Goal: Information Seeking & Learning: Learn about a topic

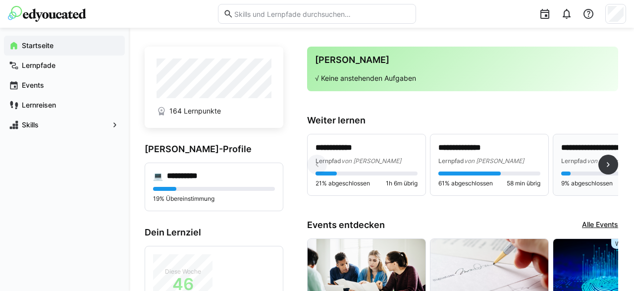
click at [572, 158] on span "Lernpfad" at bounding box center [574, 160] width 26 height 7
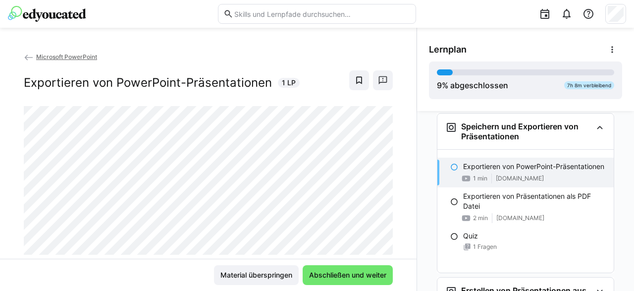
scroll to position [185, 0]
click at [346, 274] on span "Abschließen und weiter" at bounding box center [348, 275] width 80 height 10
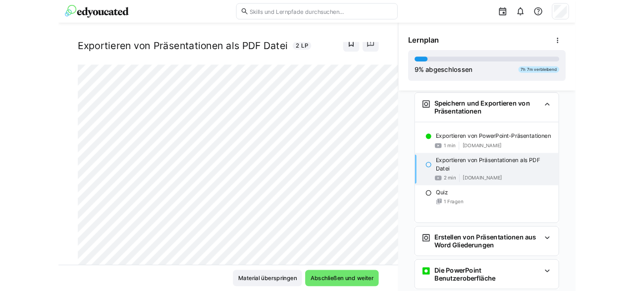
scroll to position [16, 0]
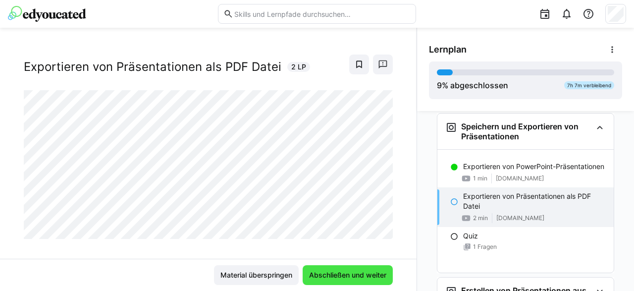
click at [358, 277] on span "Abschließen und weiter" at bounding box center [348, 275] width 80 height 10
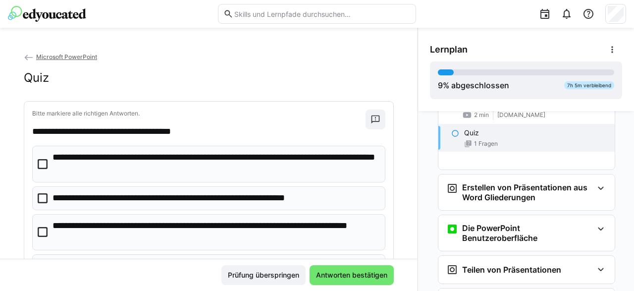
scroll to position [334, 0]
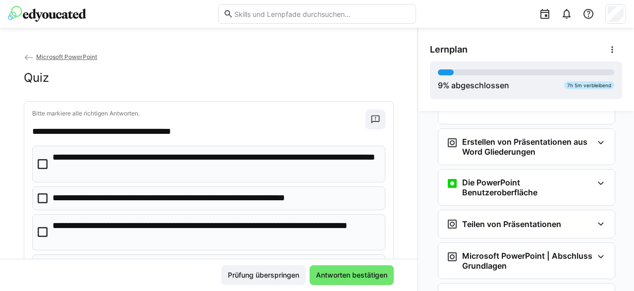
click at [42, 164] on icon at bounding box center [43, 164] width 10 height 10
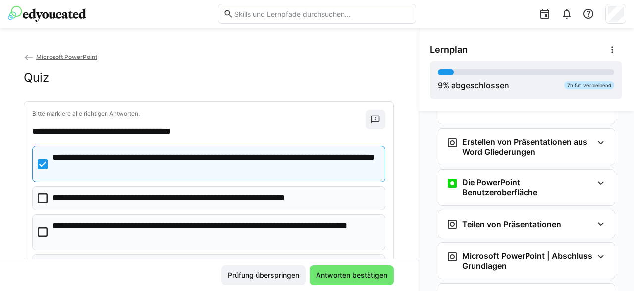
drag, startPoint x: 43, startPoint y: 199, endPoint x: 44, endPoint y: 211, distance: 12.4
click at [43, 202] on icon at bounding box center [43, 198] width 10 height 10
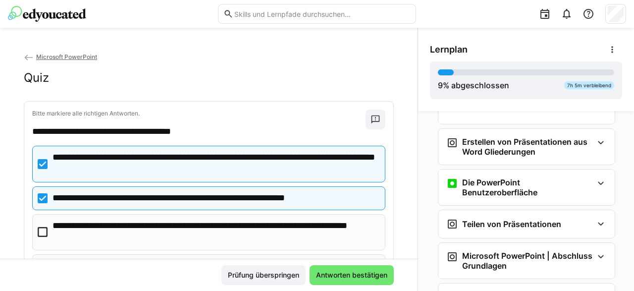
click at [42, 231] on icon at bounding box center [43, 232] width 10 height 10
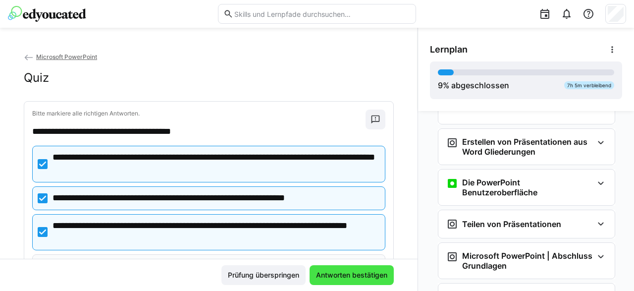
click at [331, 272] on span "Antworten bestätigen" at bounding box center [351, 275] width 74 height 10
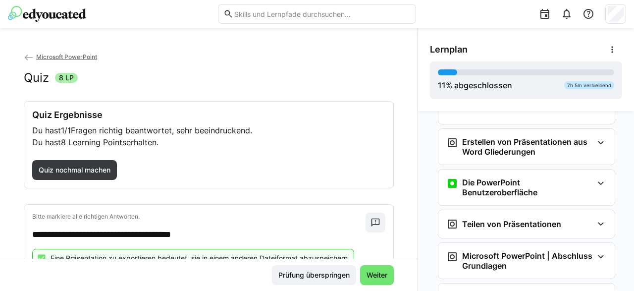
scroll to position [88, 0]
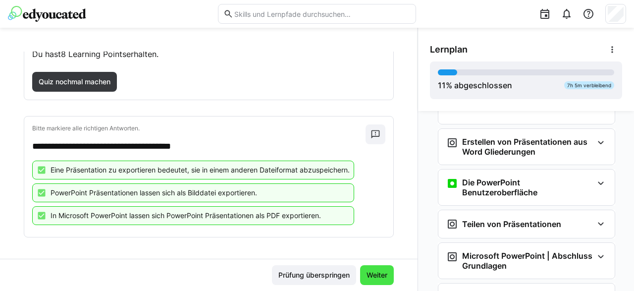
click at [375, 278] on span "Weiter" at bounding box center [377, 275] width 24 height 10
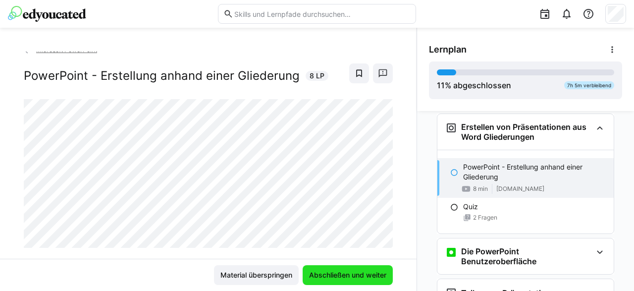
scroll to position [349, 0]
click at [340, 271] on span "Abschließen und weiter" at bounding box center [348, 275] width 80 height 10
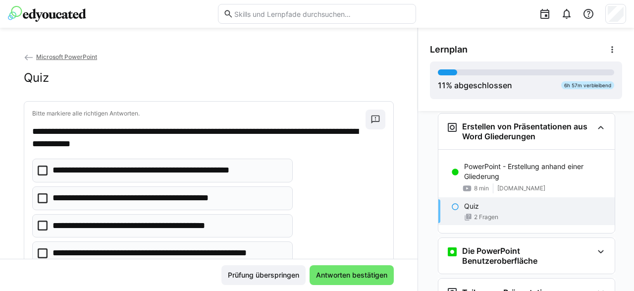
drag, startPoint x: 45, startPoint y: 169, endPoint x: 64, endPoint y: 174, distance: 19.3
click at [46, 169] on icon at bounding box center [43, 170] width 10 height 10
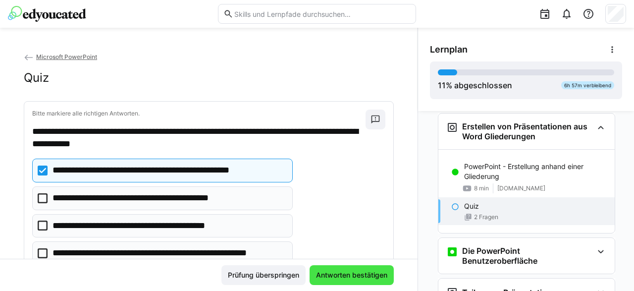
click at [379, 281] on span "Antworten bestätigen" at bounding box center [352, 275] width 84 height 20
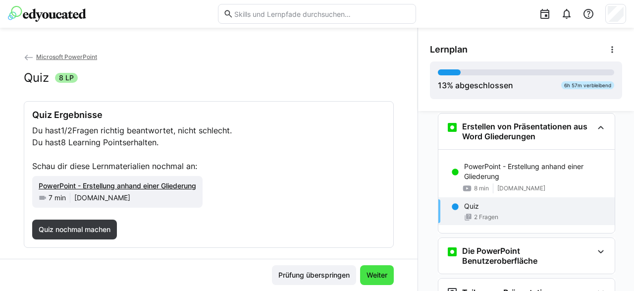
click at [372, 276] on span "Weiter" at bounding box center [377, 275] width 24 height 10
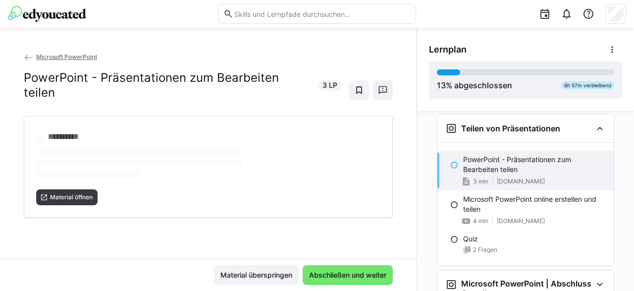
scroll to position [513, 0]
click at [74, 193] on span "Material öffnen" at bounding box center [71, 197] width 45 height 8
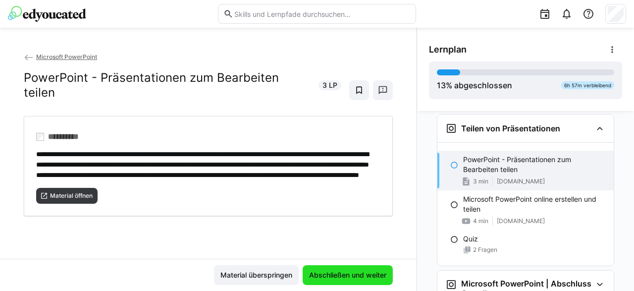
click at [356, 272] on span "Abschließen und weiter" at bounding box center [348, 275] width 80 height 10
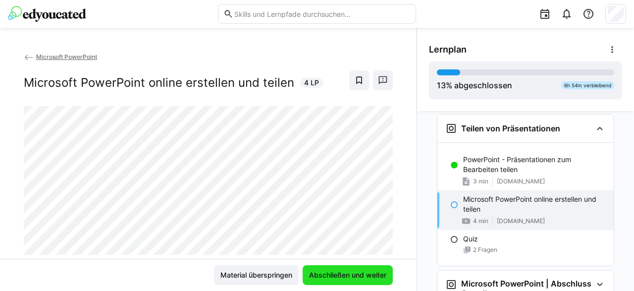
click at [361, 275] on span "Abschließen und weiter" at bounding box center [348, 275] width 80 height 10
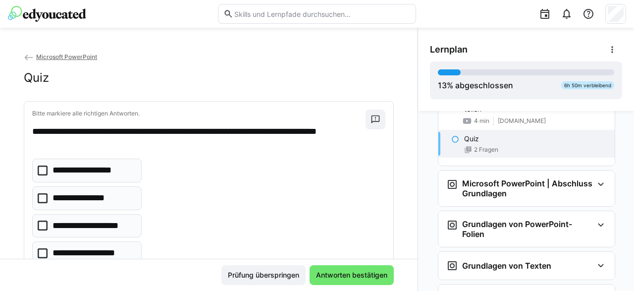
scroll to position [662, 0]
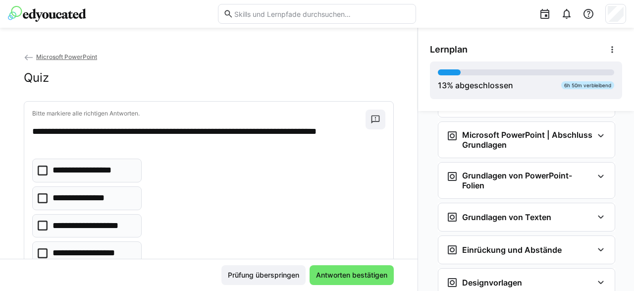
click at [42, 253] on icon at bounding box center [43, 253] width 10 height 10
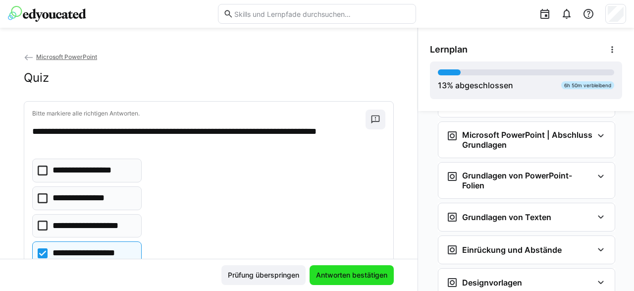
click at [366, 277] on span "Antworten bestätigen" at bounding box center [351, 275] width 74 height 10
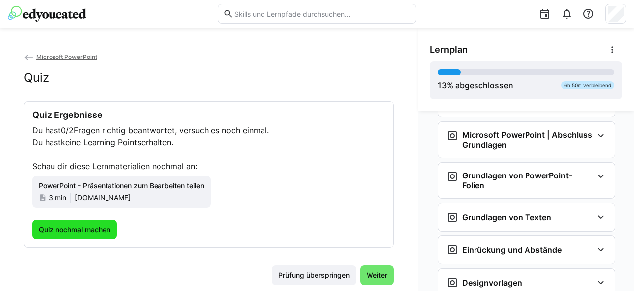
click at [97, 229] on span "Quiz nochmal machen" at bounding box center [74, 229] width 75 height 10
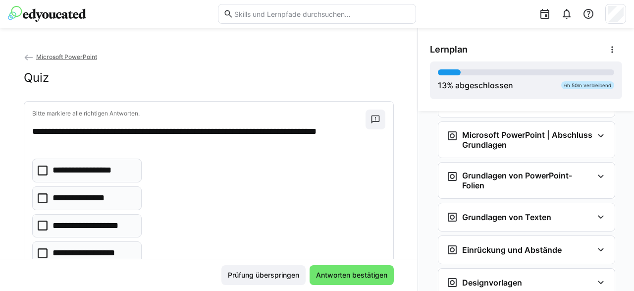
click at [47, 248] on icon at bounding box center [43, 253] width 10 height 10
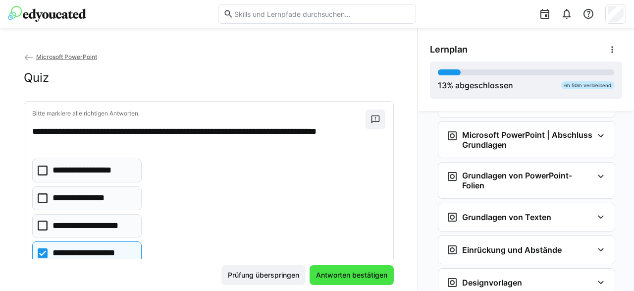
click at [350, 276] on span "Antworten bestätigen" at bounding box center [351, 275] width 74 height 10
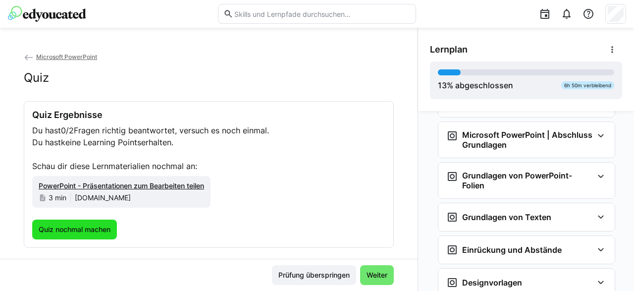
click at [80, 226] on span "Quiz nochmal machen" at bounding box center [74, 229] width 75 height 10
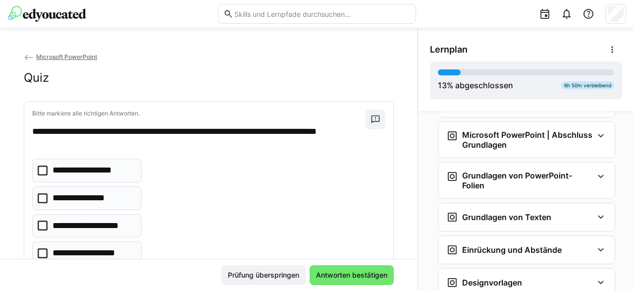
drag, startPoint x: 45, startPoint y: 173, endPoint x: 76, endPoint y: 190, distance: 35.7
click at [45, 173] on icon at bounding box center [43, 170] width 10 height 10
click at [39, 174] on icon at bounding box center [43, 170] width 10 height 10
drag, startPoint x: 45, startPoint y: 227, endPoint x: 45, endPoint y: 241, distance: 14.4
click at [45, 228] on icon at bounding box center [43, 225] width 10 height 10
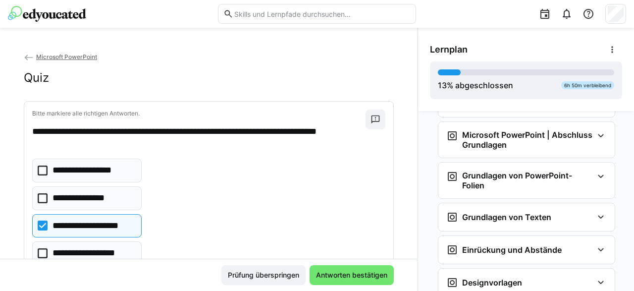
drag, startPoint x: 44, startPoint y: 247, endPoint x: 105, endPoint y: 244, distance: 61.0
click at [44, 247] on eds-checkbox "**********" at bounding box center [86, 253] width 109 height 24
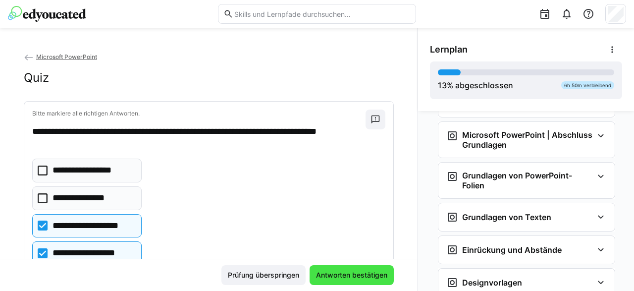
click at [331, 278] on span "Antworten bestätigen" at bounding box center [351, 275] width 74 height 10
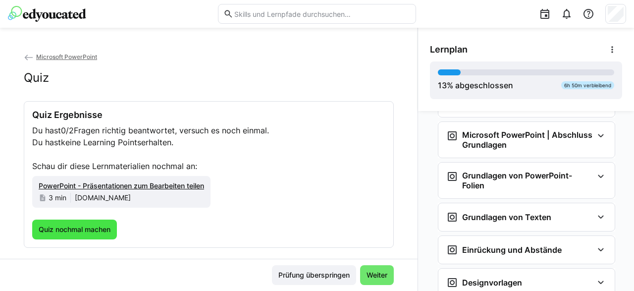
click at [83, 226] on span "Quiz nochmal machen" at bounding box center [74, 229] width 75 height 10
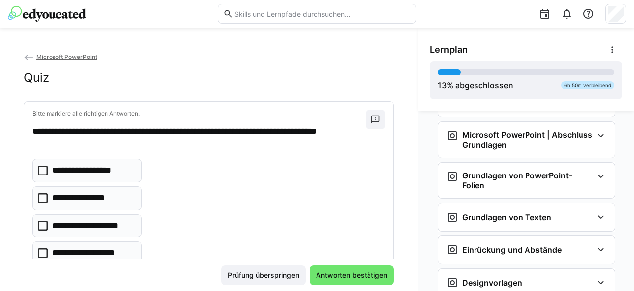
click at [45, 169] on icon at bounding box center [43, 170] width 10 height 10
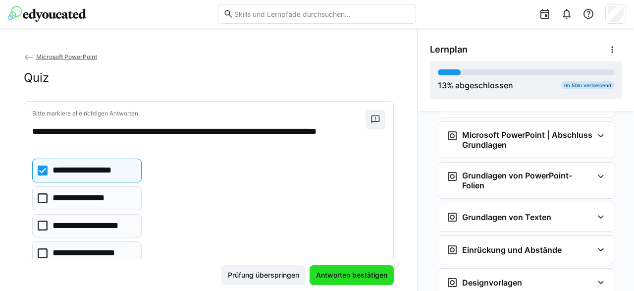
click at [363, 277] on span "Antworten bestätigen" at bounding box center [351, 275] width 74 height 10
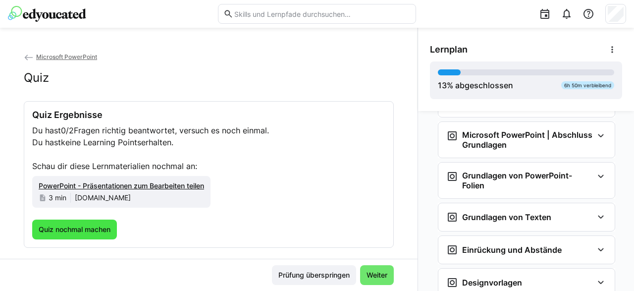
click at [88, 229] on span "Quiz nochmal machen" at bounding box center [74, 229] width 75 height 10
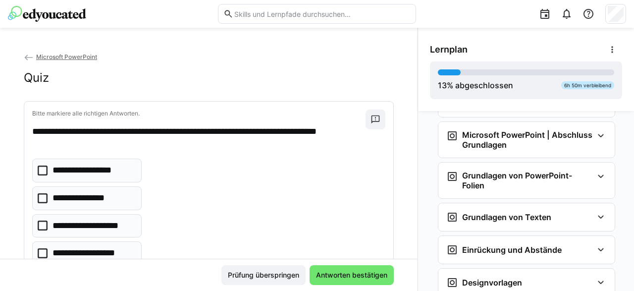
drag, startPoint x: 43, startPoint y: 247, endPoint x: 39, endPoint y: 219, distance: 28.0
click at [43, 248] on icon at bounding box center [43, 253] width 10 height 10
click at [48, 168] on eds-checkbox "**********" at bounding box center [86, 170] width 109 height 24
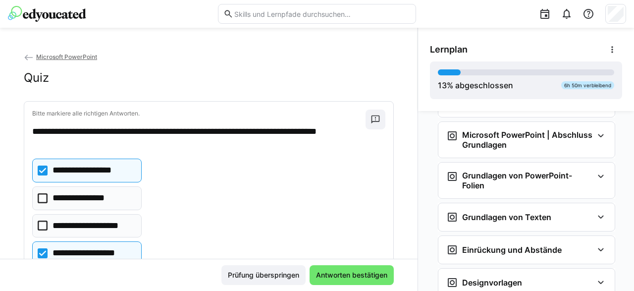
click at [45, 167] on icon at bounding box center [43, 170] width 10 height 10
click at [45, 199] on icon at bounding box center [43, 198] width 10 height 10
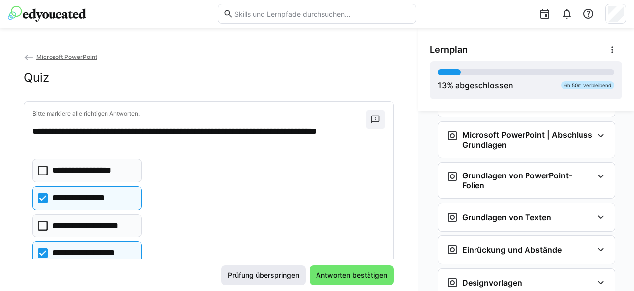
drag, startPoint x: 43, startPoint y: 225, endPoint x: 254, endPoint y: 273, distance: 216.4
click at [44, 225] on icon at bounding box center [43, 225] width 10 height 10
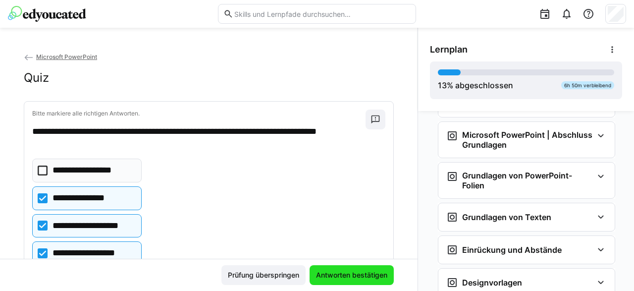
click at [338, 274] on span "Antworten bestätigen" at bounding box center [351, 275] width 74 height 10
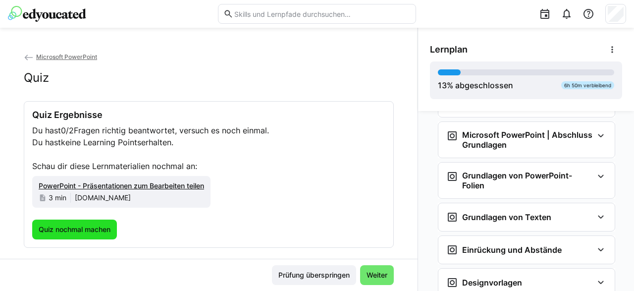
click at [77, 228] on span "Quiz nochmal machen" at bounding box center [74, 229] width 75 height 10
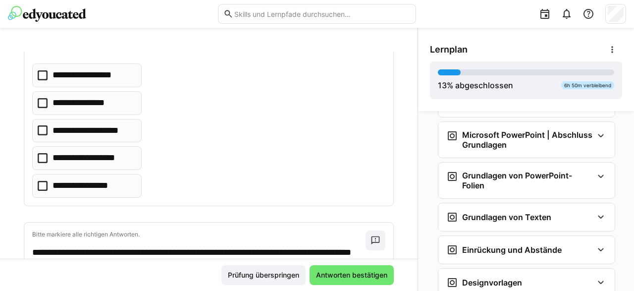
scroll to position [149, 0]
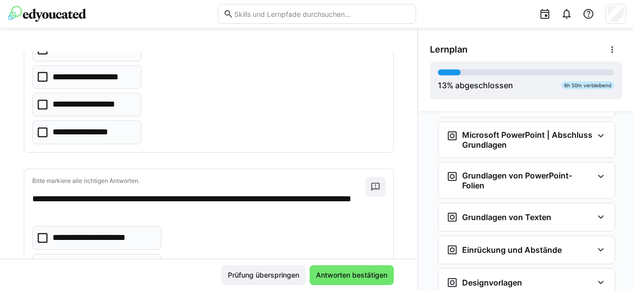
drag, startPoint x: 44, startPoint y: 128, endPoint x: 62, endPoint y: 132, distance: 18.6
click at [49, 129] on eds-checkbox "**********" at bounding box center [86, 132] width 109 height 24
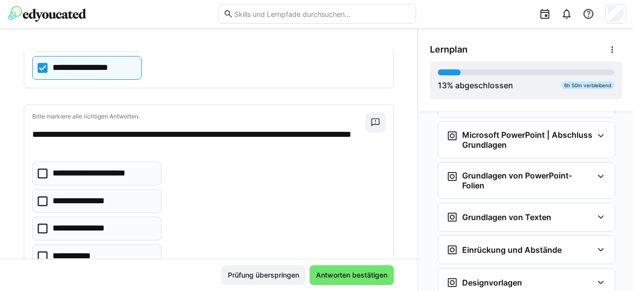
scroll to position [250, 0]
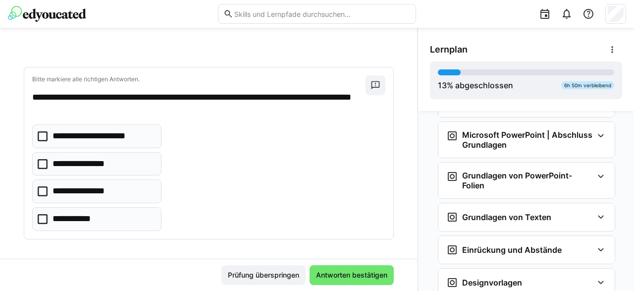
click at [44, 217] on icon at bounding box center [43, 219] width 10 height 10
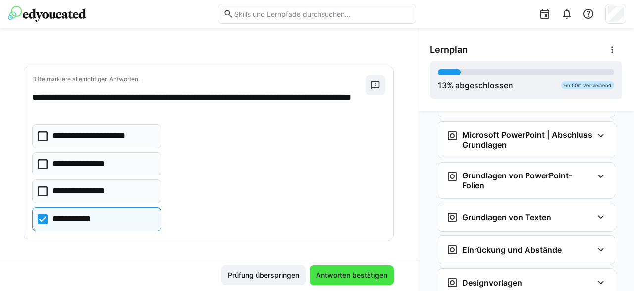
click at [344, 276] on span "Antworten bestätigen" at bounding box center [351, 275] width 74 height 10
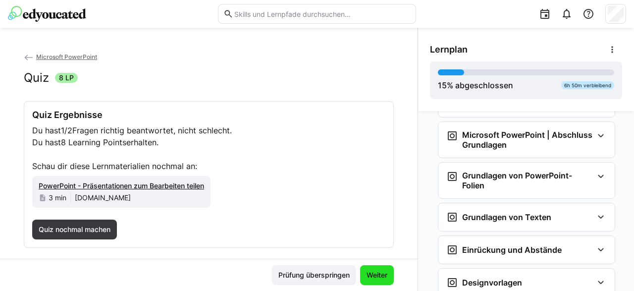
click at [374, 272] on span "Weiter" at bounding box center [377, 275] width 24 height 10
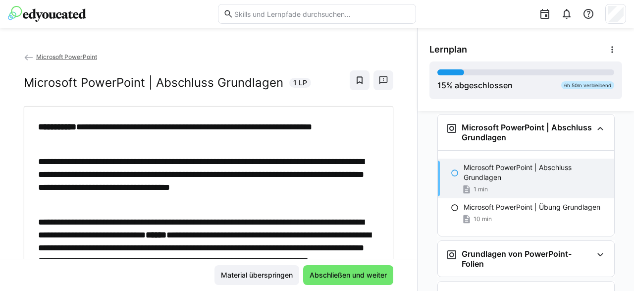
scroll to position [88, 0]
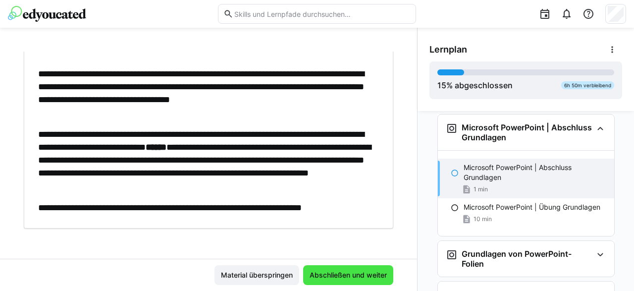
click at [353, 271] on span "Abschließen und weiter" at bounding box center [348, 275] width 80 height 10
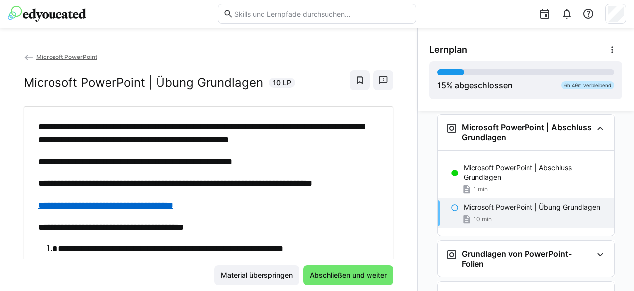
scroll to position [279, 0]
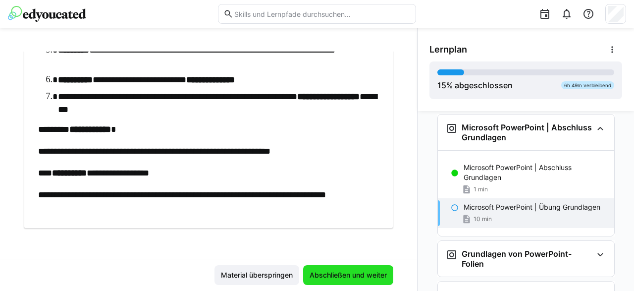
click at [347, 282] on span "Abschließen und weiter" at bounding box center [348, 275] width 90 height 20
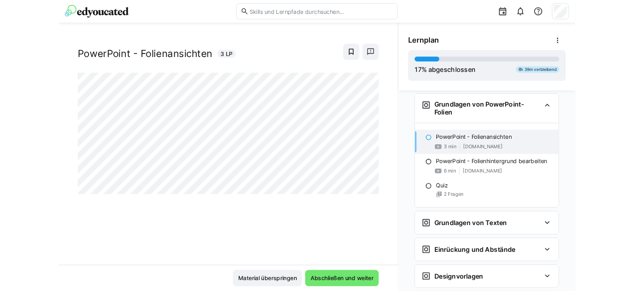
scroll to position [16, 0]
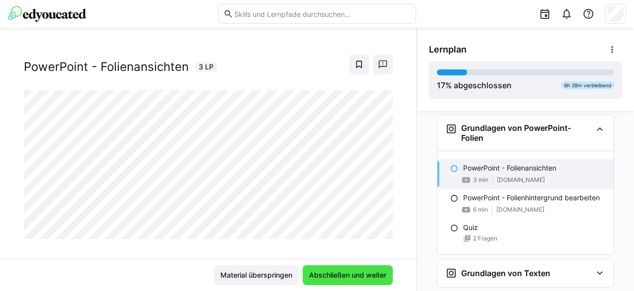
click at [361, 275] on span "Abschließen und weiter" at bounding box center [348, 275] width 80 height 10
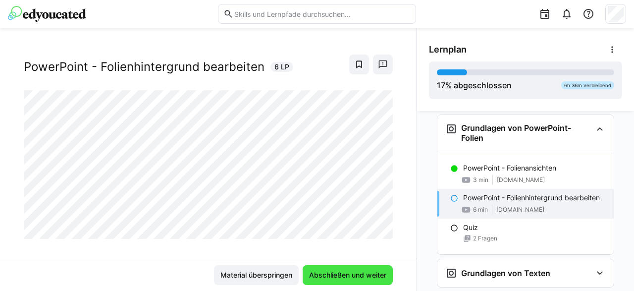
click at [349, 276] on span "Abschließen und weiter" at bounding box center [348, 275] width 80 height 10
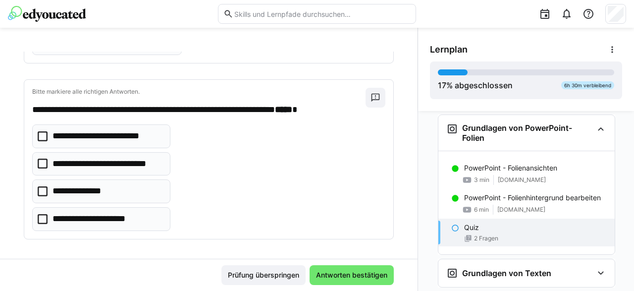
scroll to position [0, 0]
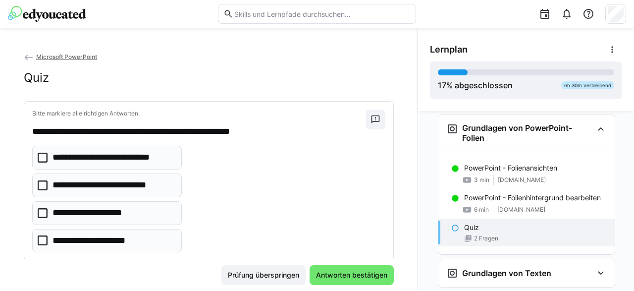
click at [47, 189] on icon at bounding box center [43, 185] width 10 height 10
click at [46, 210] on icon at bounding box center [43, 213] width 10 height 10
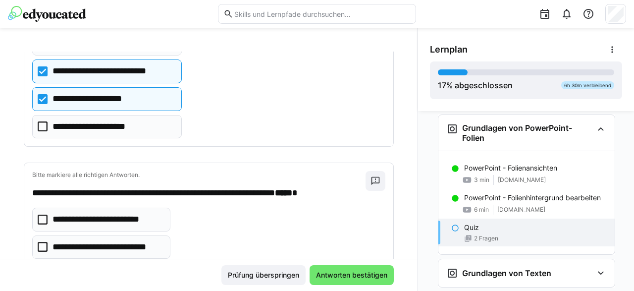
scroll to position [197, 0]
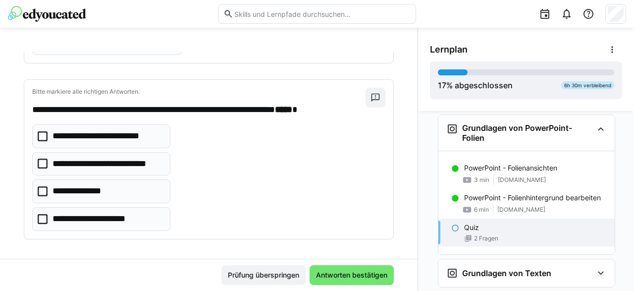
click at [43, 135] on icon at bounding box center [43, 136] width 10 height 10
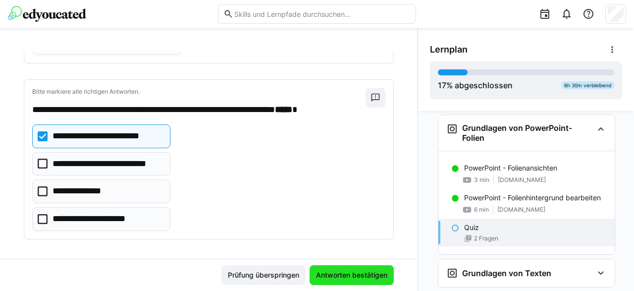
click at [340, 273] on span "Antworten bestätigen" at bounding box center [351, 275] width 74 height 10
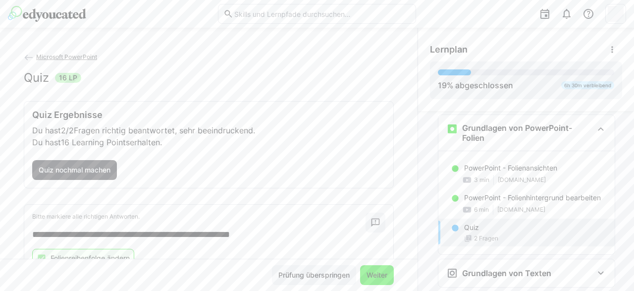
click at [382, 274] on span "Weiter" at bounding box center [377, 275] width 24 height 10
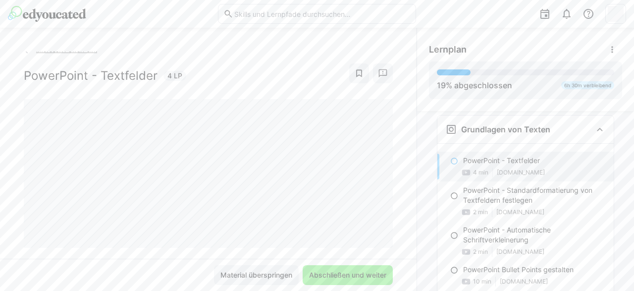
scroll to position [939, 0]
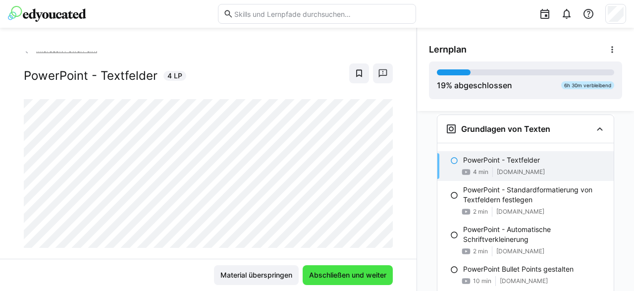
click at [379, 272] on span "Abschließen und weiter" at bounding box center [348, 275] width 80 height 10
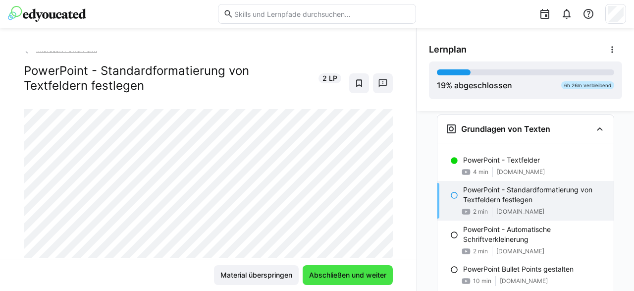
click at [346, 271] on span "Abschließen und weiter" at bounding box center [348, 275] width 80 height 10
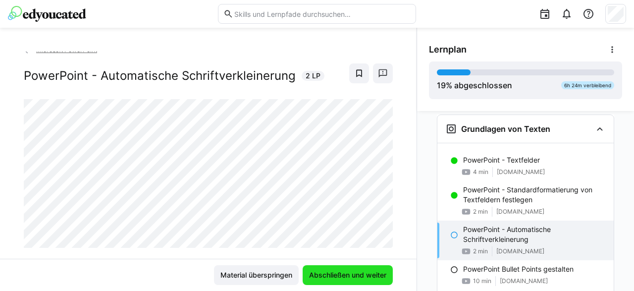
click at [346, 280] on span "Abschließen und weiter" at bounding box center [348, 275] width 90 height 20
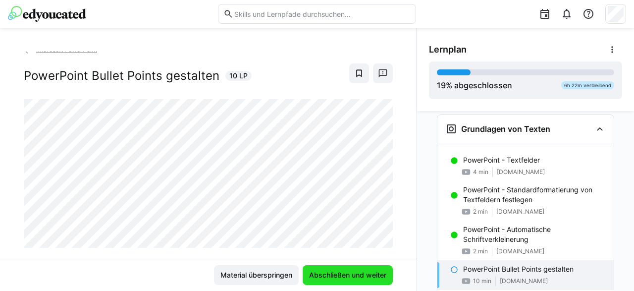
click at [352, 274] on span "Abschließen und weiter" at bounding box center [348, 275] width 80 height 10
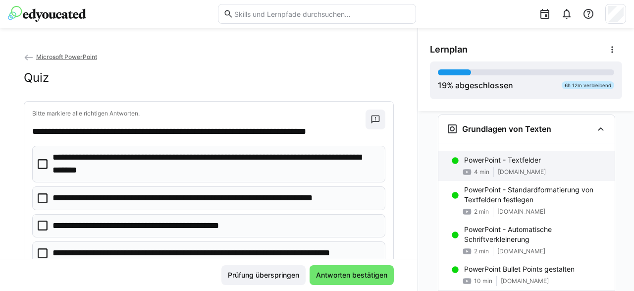
scroll to position [1088, 0]
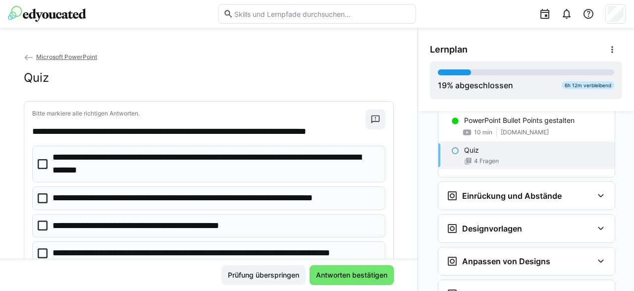
click at [43, 165] on icon at bounding box center [43, 164] width 10 height 10
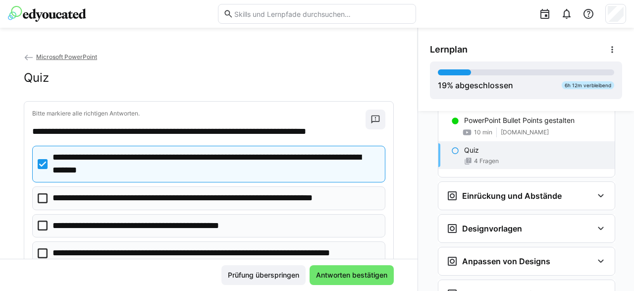
click at [40, 250] on icon at bounding box center [43, 253] width 10 height 10
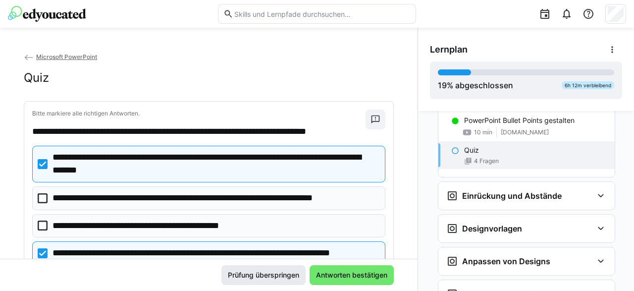
drag, startPoint x: 335, startPoint y: 274, endPoint x: 330, endPoint y: 276, distance: 5.3
click at [335, 274] on span "Antworten bestätigen" at bounding box center [351, 275] width 74 height 10
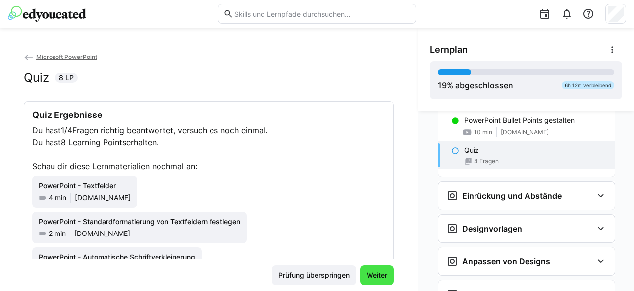
click at [370, 272] on span "Weiter" at bounding box center [377, 275] width 24 height 10
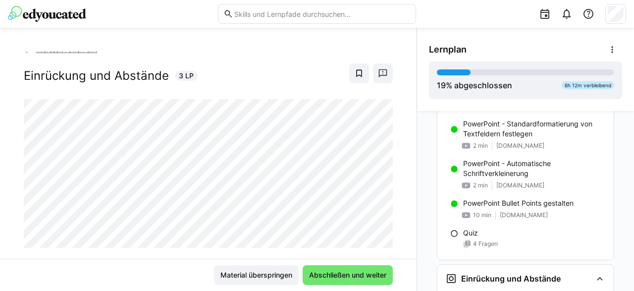
scroll to position [1005, 0]
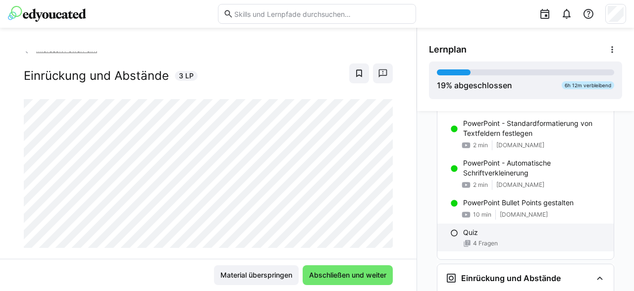
click at [459, 226] on div "Quiz 4 Fragen" at bounding box center [525, 237] width 176 height 28
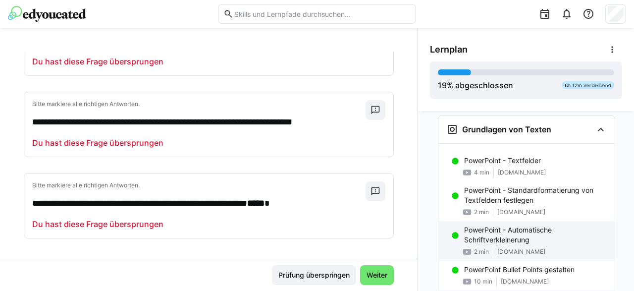
scroll to position [1088, 0]
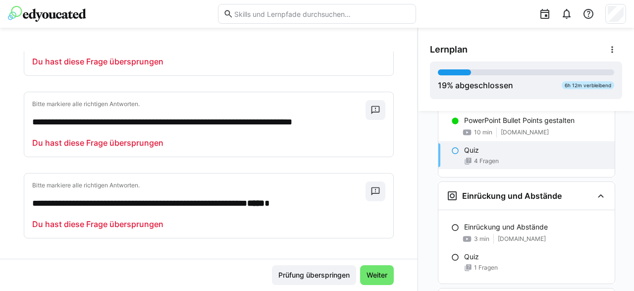
click at [485, 157] on span "4 Fragen" at bounding box center [486, 161] width 25 height 8
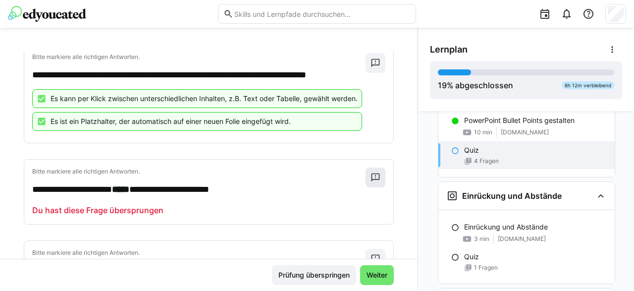
click at [378, 172] on eds-icon at bounding box center [375, 177] width 10 height 10
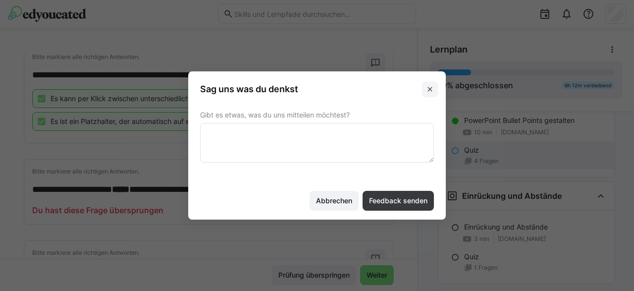
click at [431, 89] on eds-icon at bounding box center [430, 89] width 8 height 8
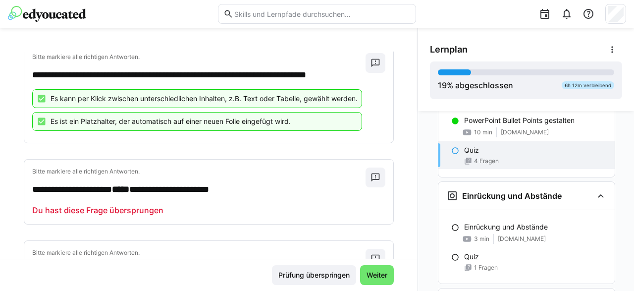
click at [107, 210] on p "Du hast diese Frage übersprungen" at bounding box center [97, 210] width 131 height 12
drag, startPoint x: 59, startPoint y: 210, endPoint x: 66, endPoint y: 209, distance: 6.6
click at [60, 210] on p "Du hast diese Frage übersprungen" at bounding box center [97, 210] width 131 height 12
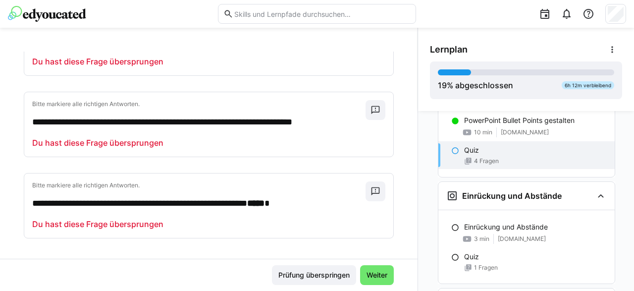
click at [83, 145] on p "Du hast diese Frage übersprungen" at bounding box center [97, 143] width 131 height 12
drag, startPoint x: 119, startPoint y: 222, endPoint x: 240, endPoint y: 233, distance: 120.8
click at [122, 221] on p "Du hast diese Frage übersprungen" at bounding box center [97, 224] width 131 height 12
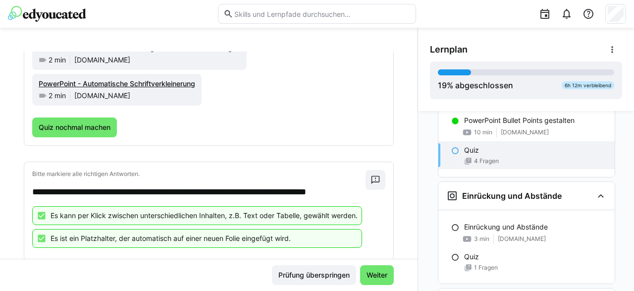
scroll to position [142, 0]
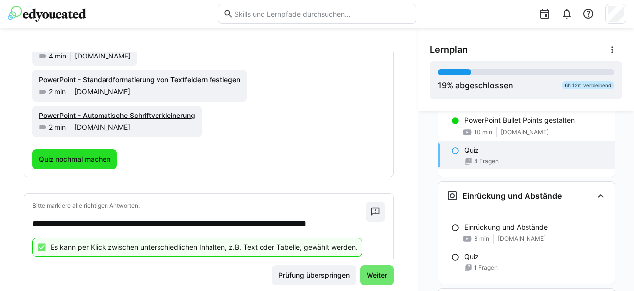
click at [89, 160] on span "Quiz nochmal machen" at bounding box center [74, 159] width 75 height 10
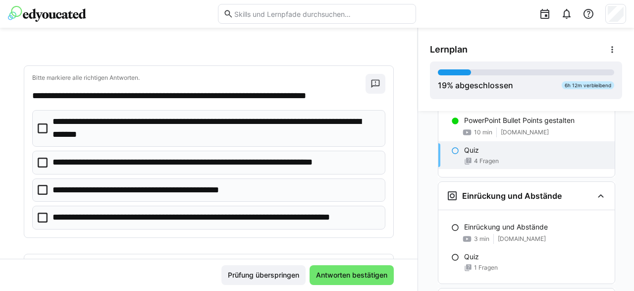
scroll to position [0, 0]
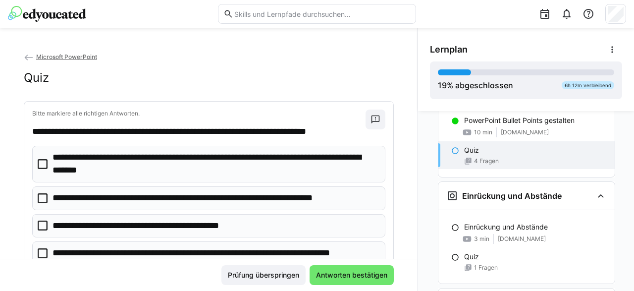
click at [39, 163] on icon at bounding box center [43, 164] width 10 height 10
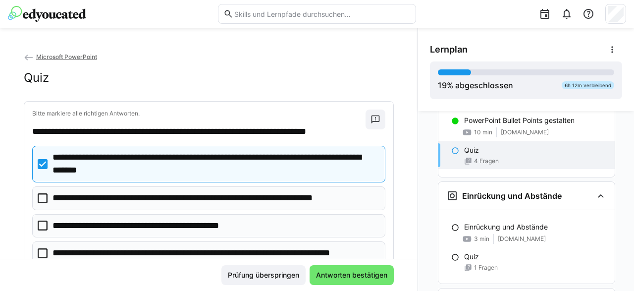
drag, startPoint x: 42, startPoint y: 252, endPoint x: 104, endPoint y: 215, distance: 72.1
click at [44, 250] on icon at bounding box center [43, 253] width 10 height 10
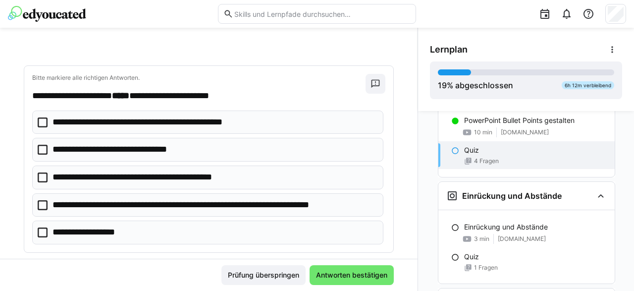
scroll to position [217, 0]
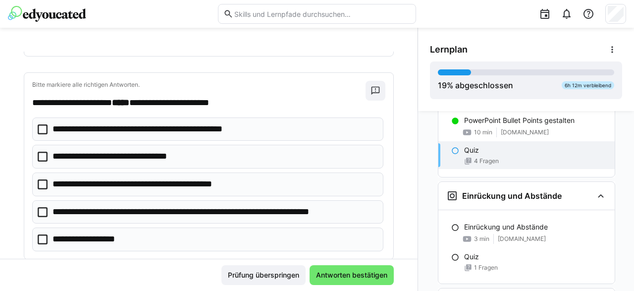
drag, startPoint x: 42, startPoint y: 153, endPoint x: 42, endPoint y: 182, distance: 29.2
click at [42, 154] on icon at bounding box center [43, 157] width 10 height 10
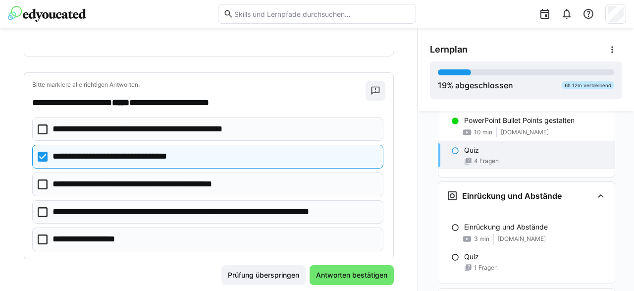
drag, startPoint x: 42, startPoint y: 183, endPoint x: 79, endPoint y: 180, distance: 36.8
click at [44, 183] on icon at bounding box center [43, 184] width 10 height 10
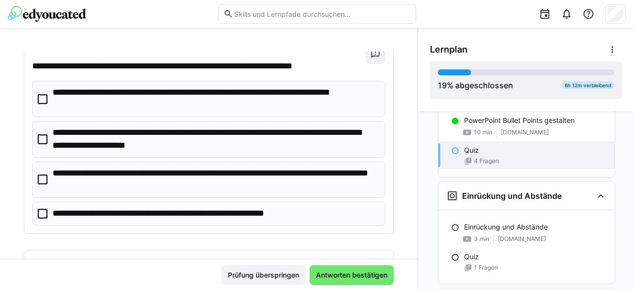
scroll to position [448, 0]
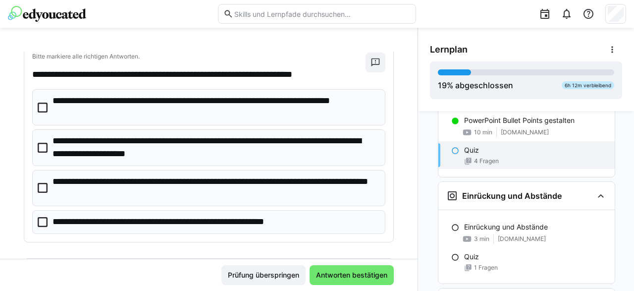
drag, startPoint x: 46, startPoint y: 183, endPoint x: 45, endPoint y: 189, distance: 6.0
click at [46, 183] on icon at bounding box center [43, 188] width 10 height 10
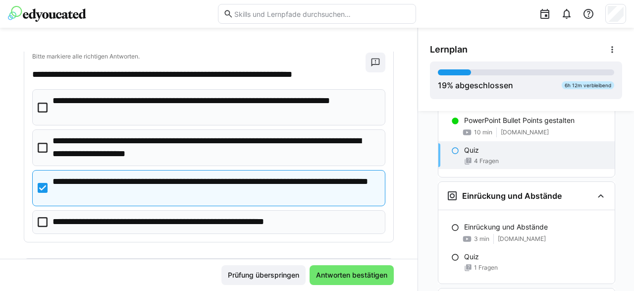
click at [42, 210] on eds-checkbox "**********" at bounding box center [208, 222] width 353 height 24
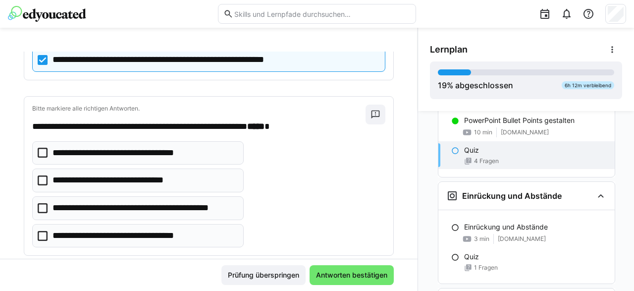
scroll to position [624, 0]
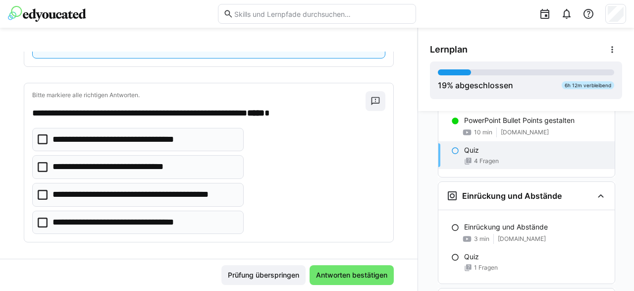
drag, startPoint x: 42, startPoint y: 133, endPoint x: 45, endPoint y: 157, distance: 24.0
click at [42, 135] on icon at bounding box center [43, 139] width 10 height 10
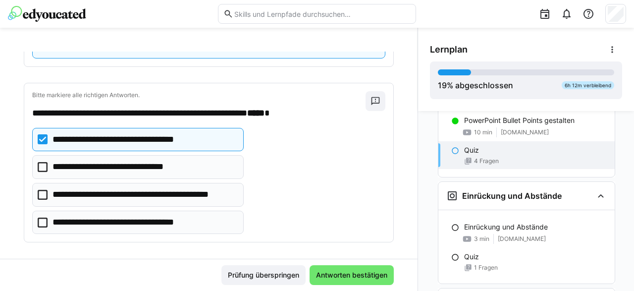
drag, startPoint x: 43, startPoint y: 161, endPoint x: 51, endPoint y: 177, distance: 17.1
click at [44, 162] on icon at bounding box center [43, 167] width 10 height 10
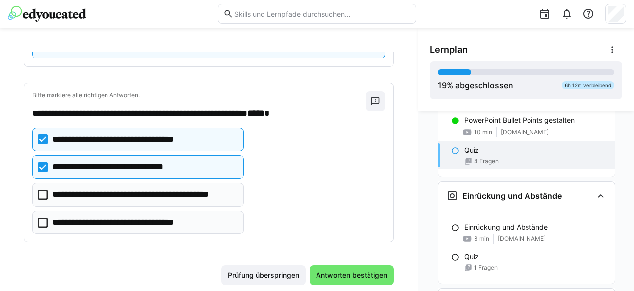
drag, startPoint x: 45, startPoint y: 188, endPoint x: 42, endPoint y: 203, distance: 15.1
click at [43, 192] on icon at bounding box center [43, 195] width 10 height 10
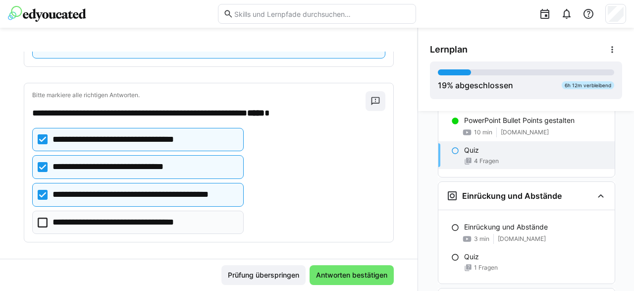
click at [44, 218] on icon at bounding box center [43, 222] width 10 height 10
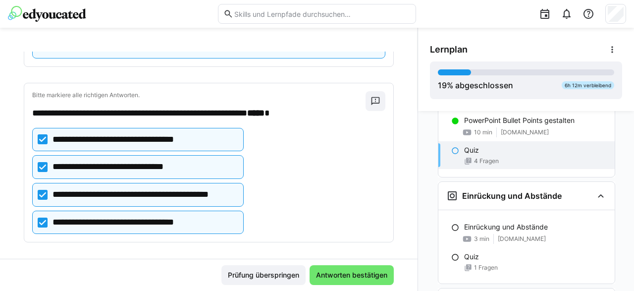
drag, startPoint x: 42, startPoint y: 164, endPoint x: 45, endPoint y: 147, distance: 17.6
click at [42, 163] on icon at bounding box center [43, 167] width 10 height 10
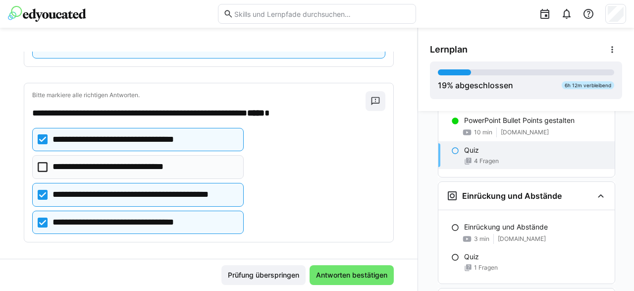
drag, startPoint x: 44, startPoint y: 135, endPoint x: 49, endPoint y: 167, distance: 32.0
click at [44, 136] on icon at bounding box center [43, 139] width 10 height 10
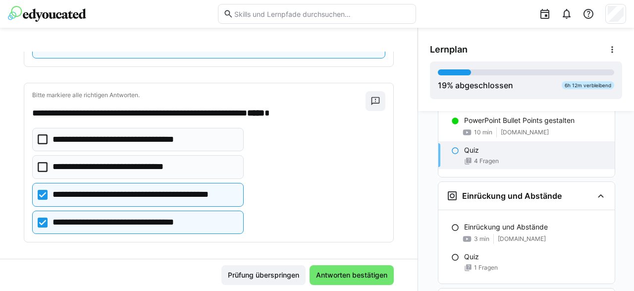
drag, startPoint x: 43, startPoint y: 217, endPoint x: 144, endPoint y: 235, distance: 102.7
click at [43, 217] on icon at bounding box center [43, 222] width 10 height 10
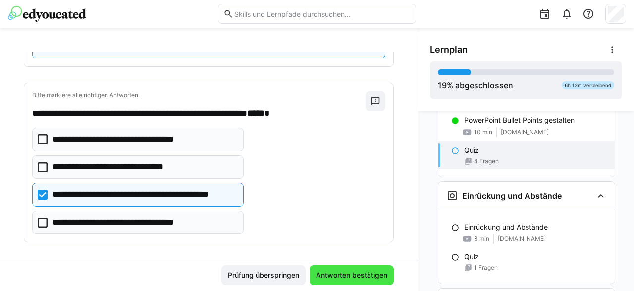
click at [348, 271] on span "Antworten bestätigen" at bounding box center [351, 275] width 74 height 10
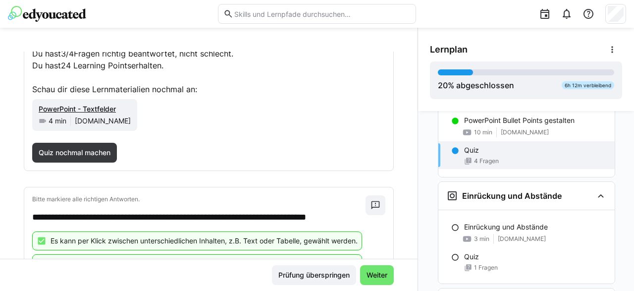
scroll to position [149, 0]
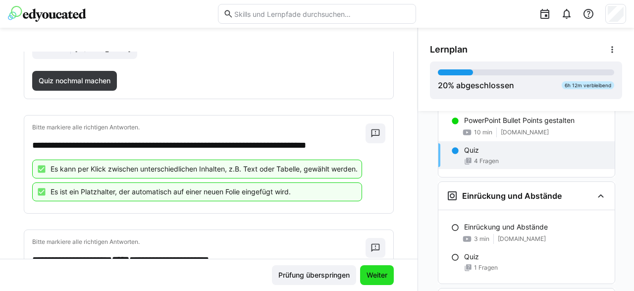
click at [372, 274] on span "Weiter" at bounding box center [377, 275] width 24 height 10
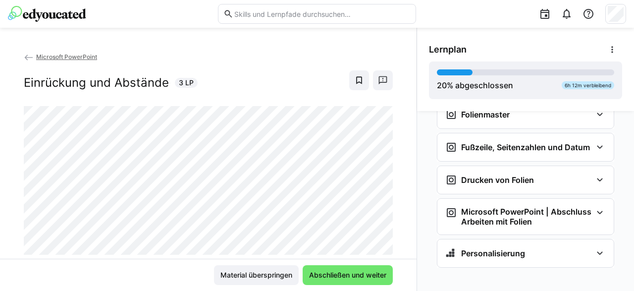
scroll to position [366, 0]
